Goal: Transaction & Acquisition: Purchase product/service

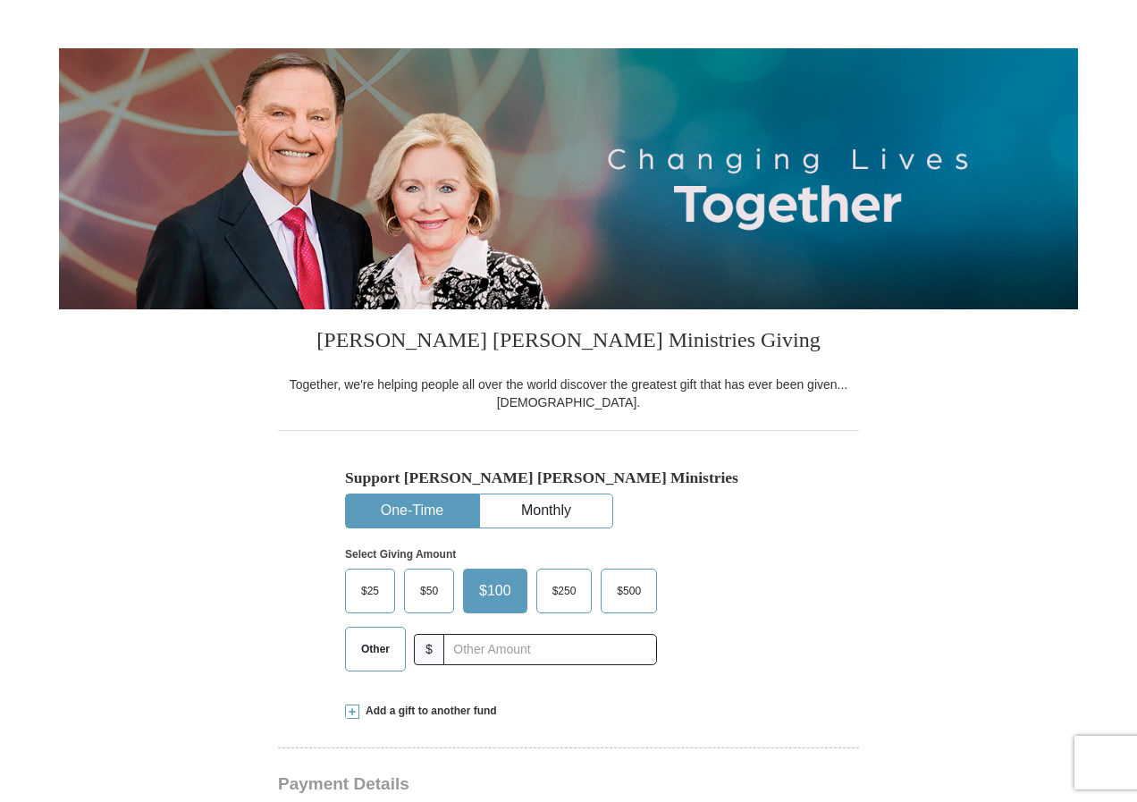
scroll to position [179, 0]
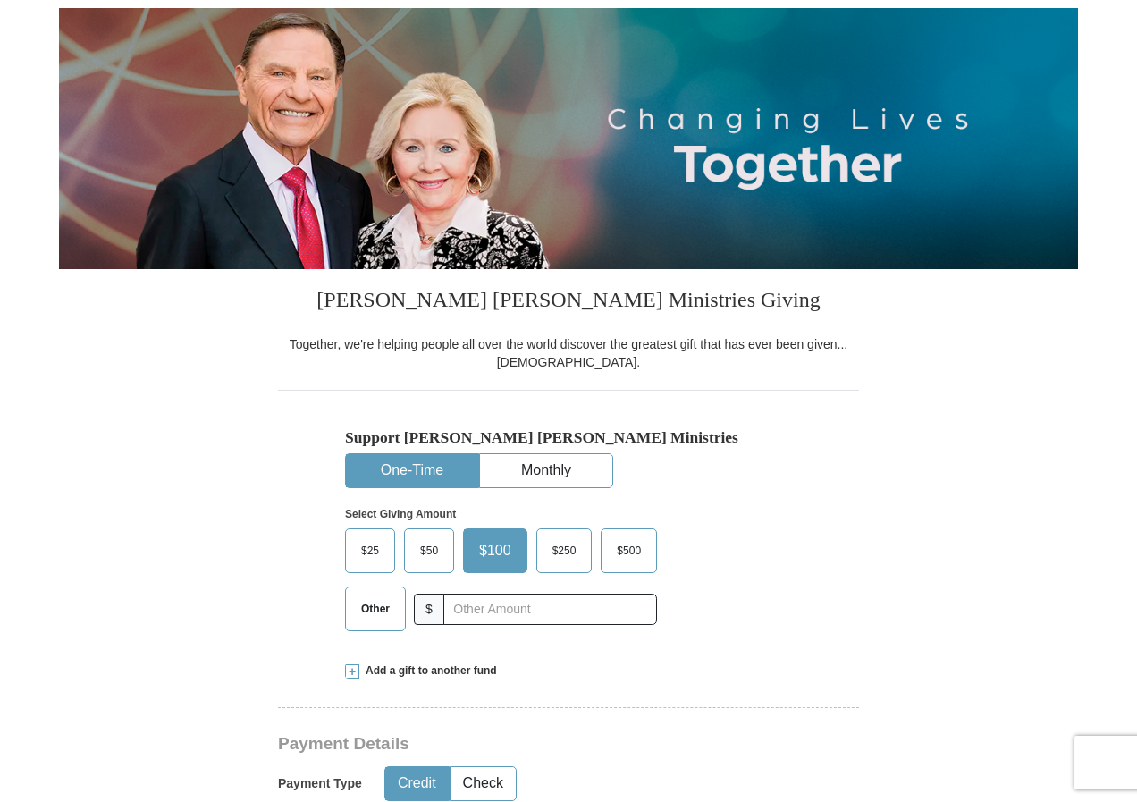
click at [374, 551] on span "$25" at bounding box center [370, 550] width 36 height 27
click at [0, 0] on input "$25" at bounding box center [0, 0] width 0 height 0
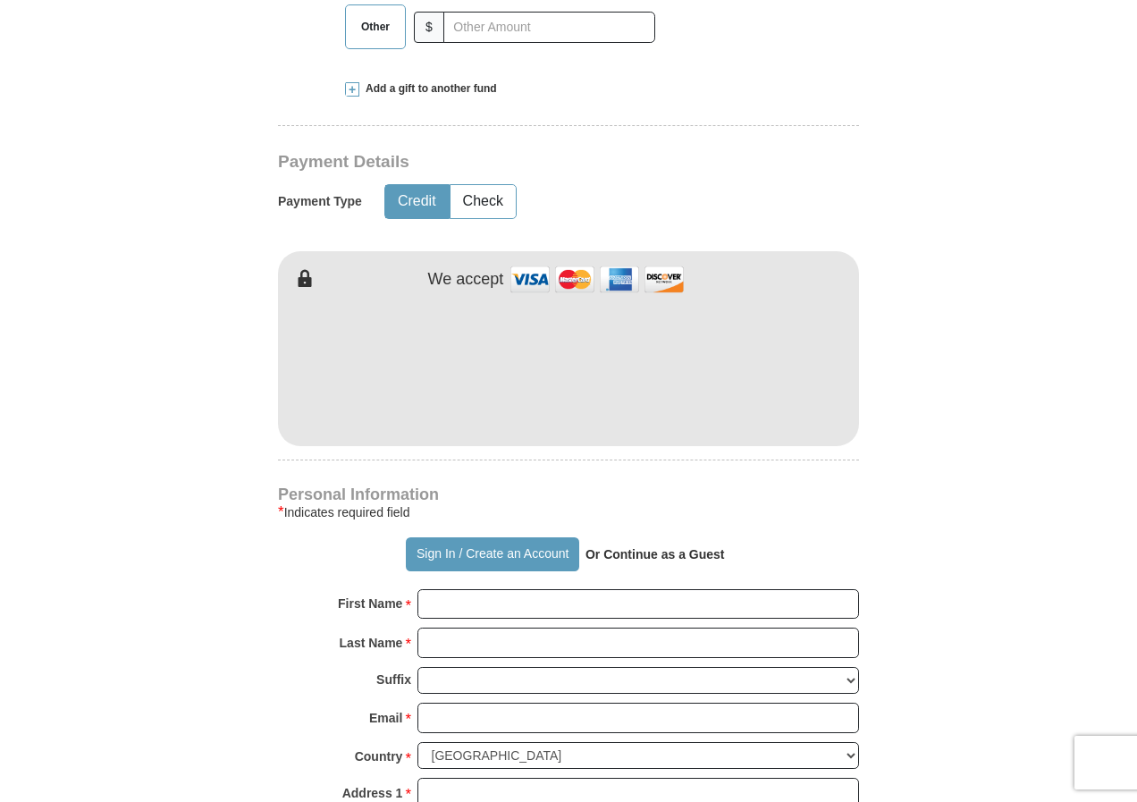
scroll to position [804, 0]
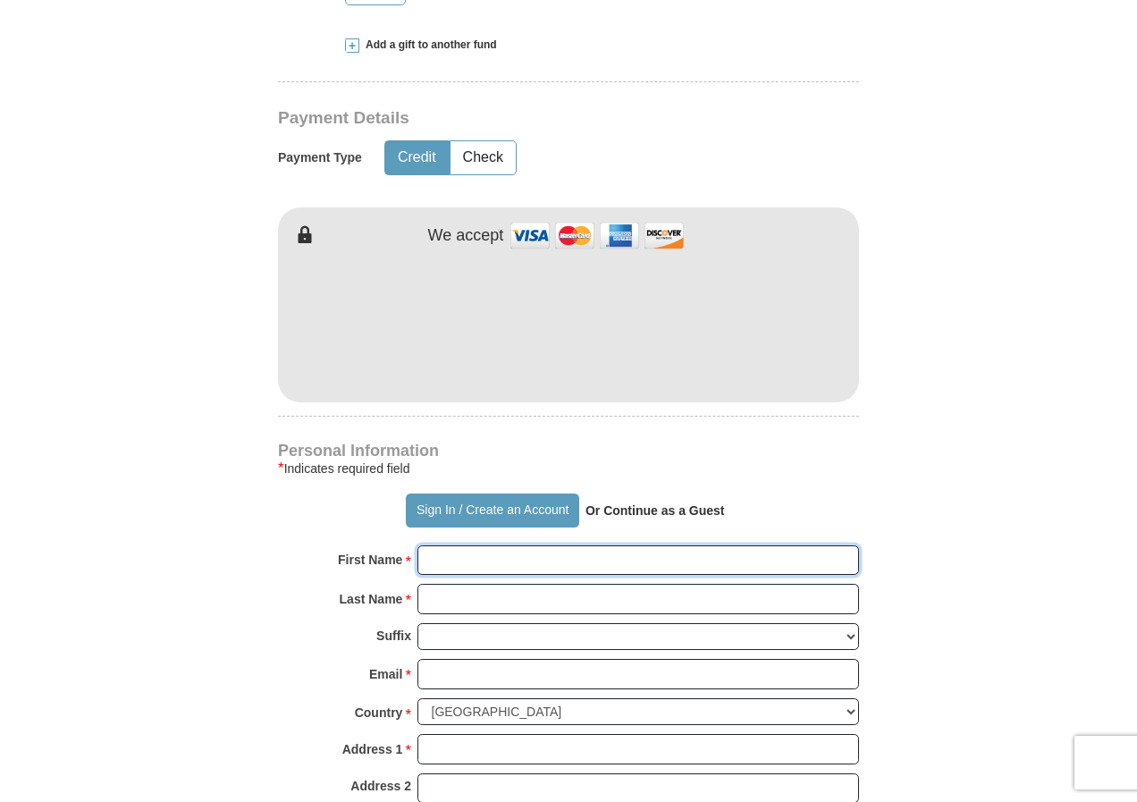
click at [470, 560] on input "First Name *" at bounding box center [638, 560] width 442 height 30
type input "[PERSON_NAME]"
type input "[DEMOGRAPHIC_DATA]"
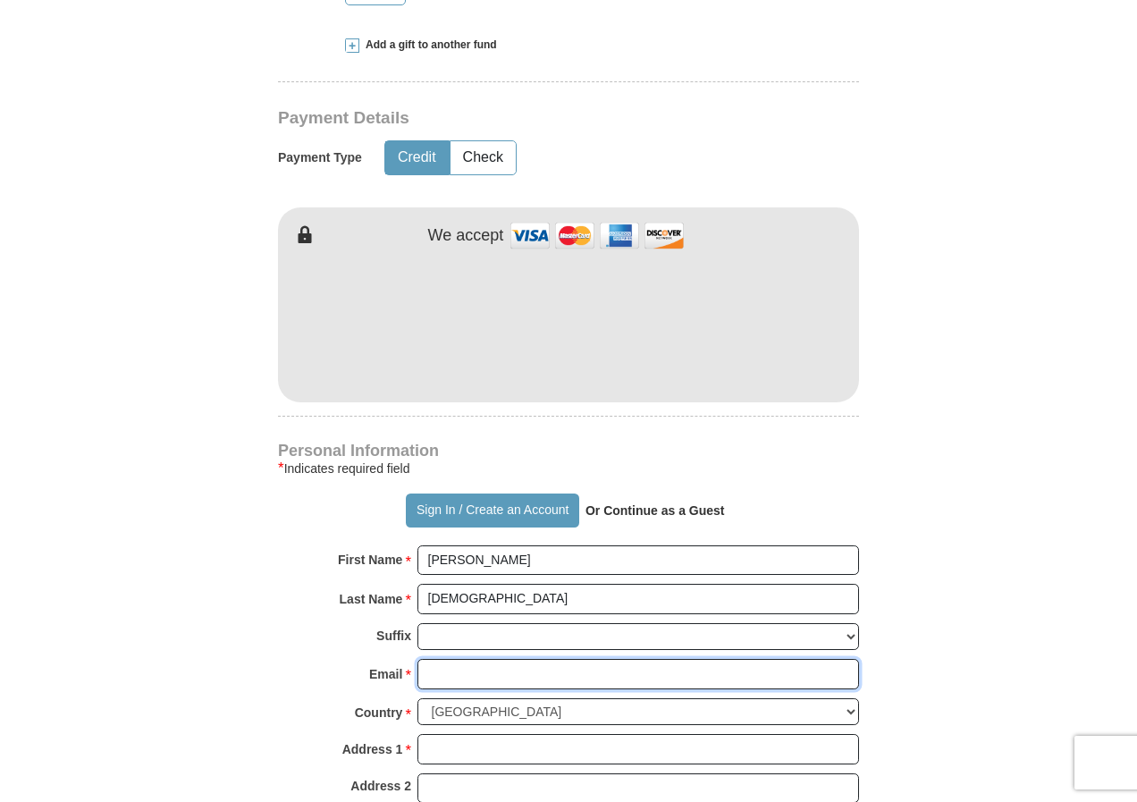
click at [512, 677] on input "Email *" at bounding box center [638, 674] width 442 height 30
type input "[EMAIL_ADDRESS][DOMAIN_NAME]"
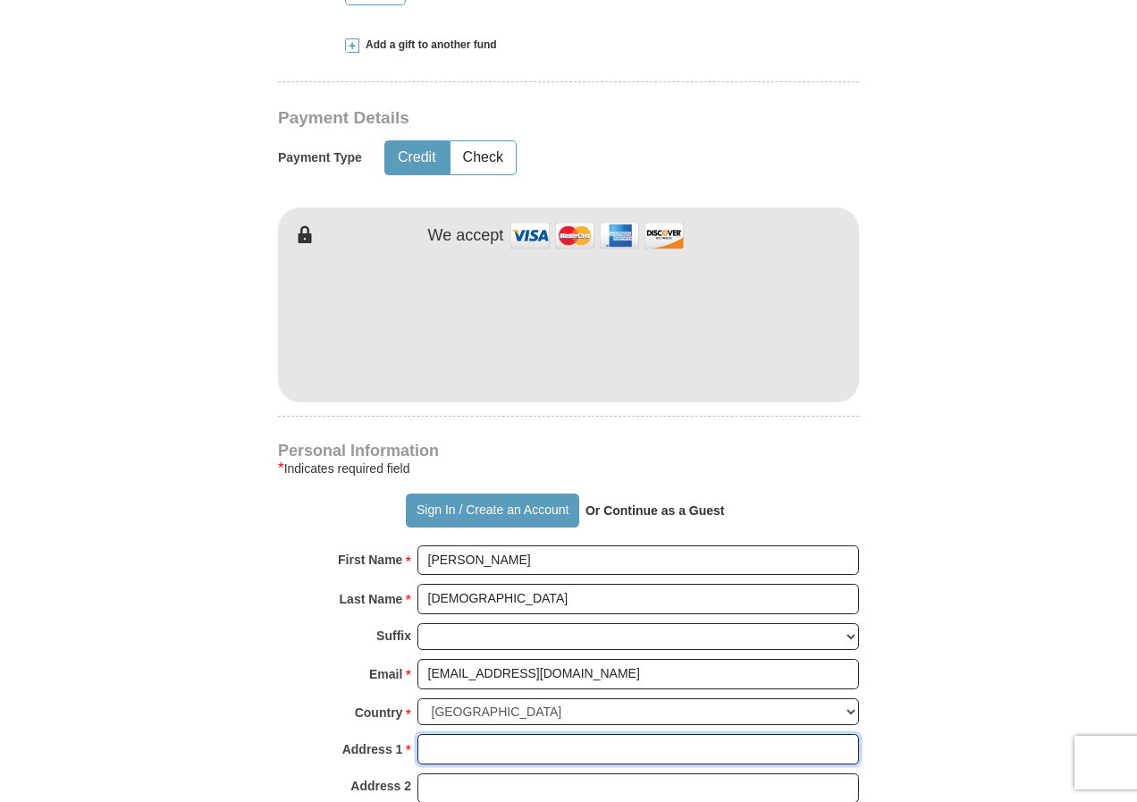
type input "[STREET_ADDRESS]"
type input "[PERSON_NAME]"
select select "FL"
type input "34994"
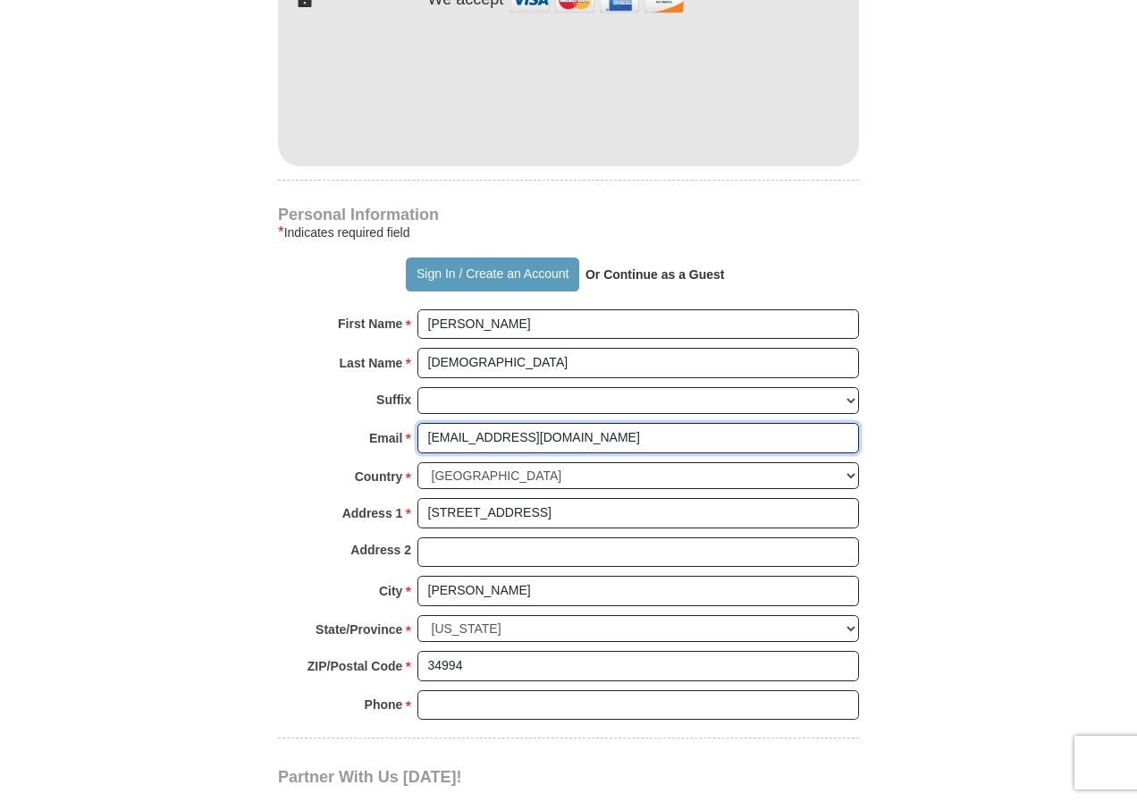
scroll to position [1073, 0]
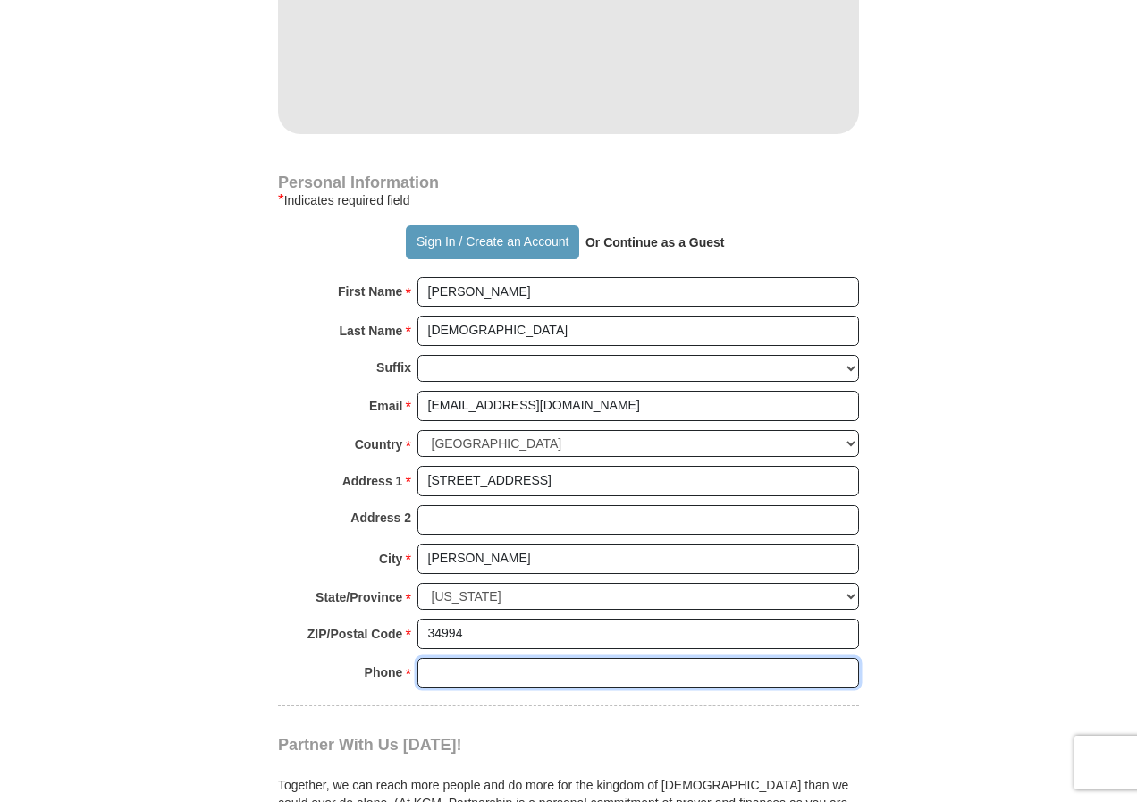
click at [486, 679] on input "Phone * *" at bounding box center [638, 673] width 442 height 30
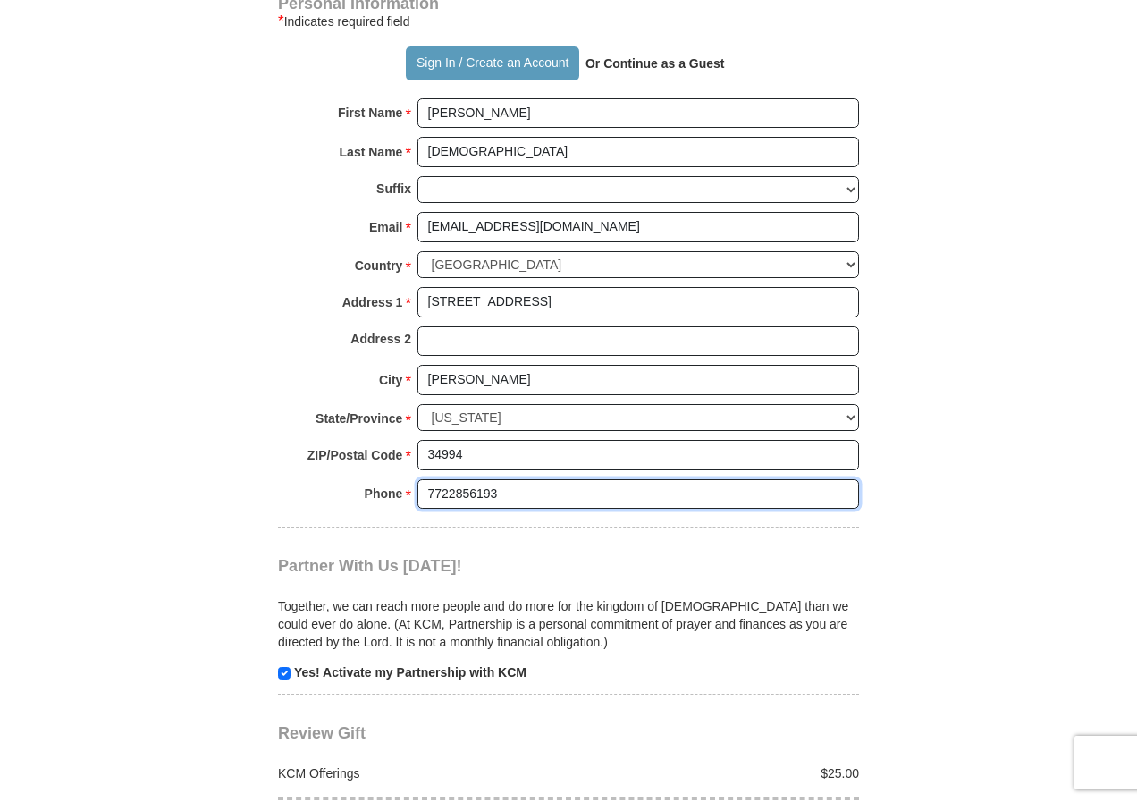
scroll to position [1341, 0]
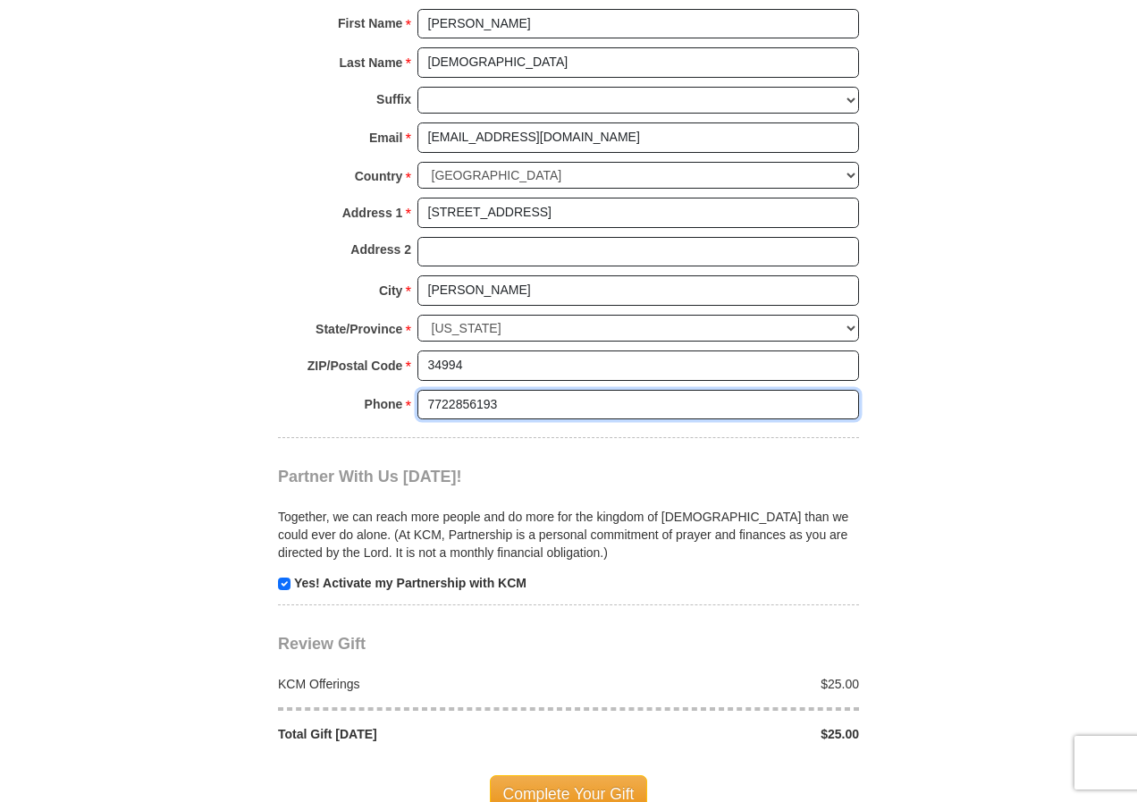
type input "7722856193"
click at [281, 585] on input "checkbox" at bounding box center [284, 583] width 13 height 13
checkbox input "false"
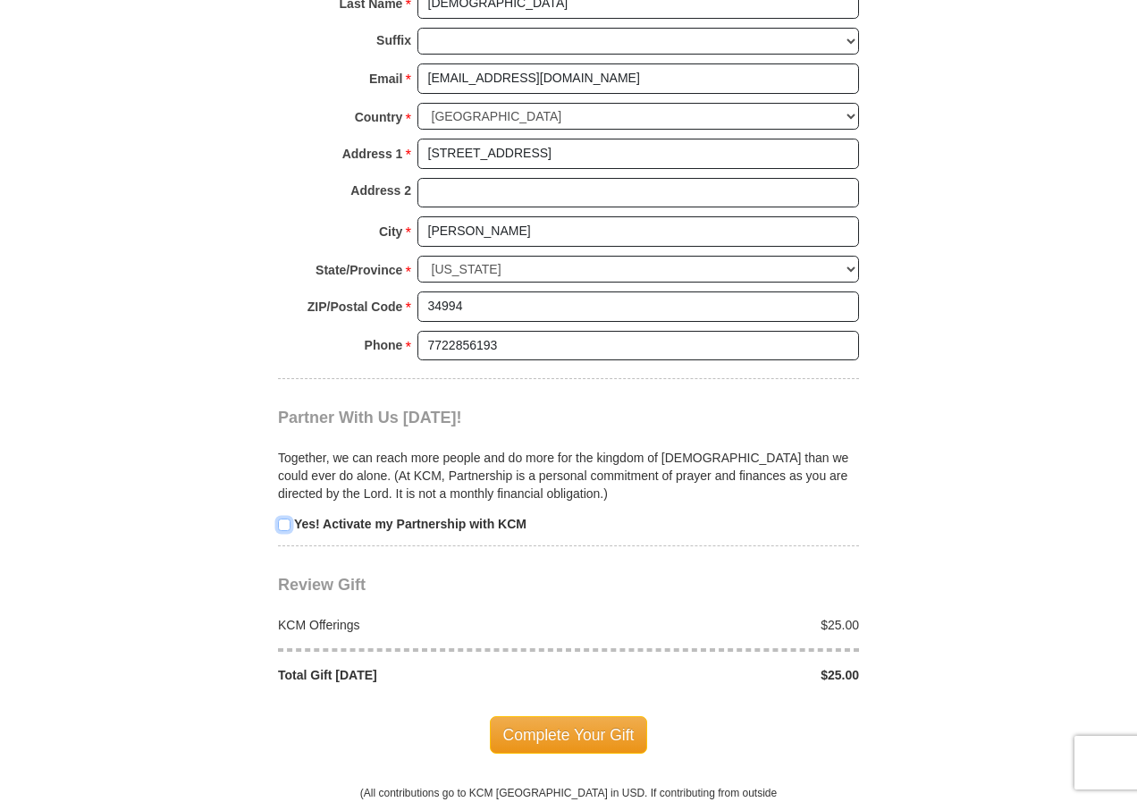
scroll to position [1430, 0]
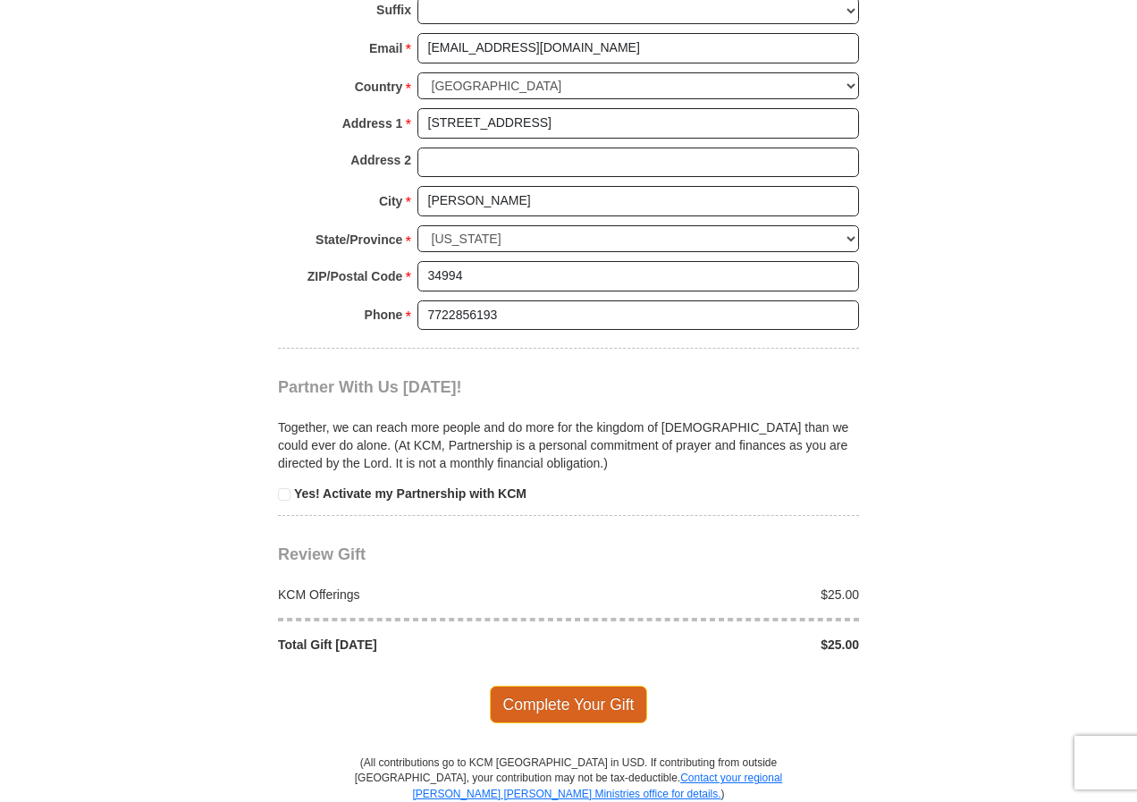
click at [555, 703] on span "Complete Your Gift" at bounding box center [569, 705] width 158 height 38
